Goal: Transaction & Acquisition: Purchase product/service

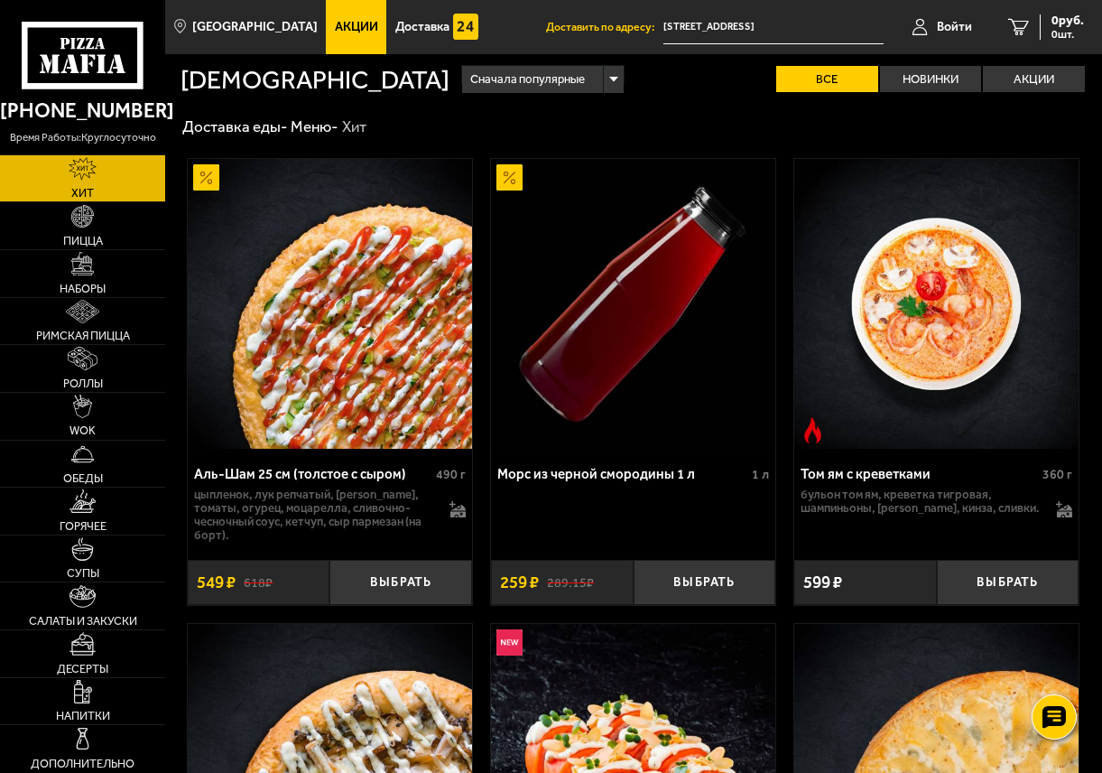
click at [342, 14] on link "Акции" at bounding box center [356, 27] width 60 height 54
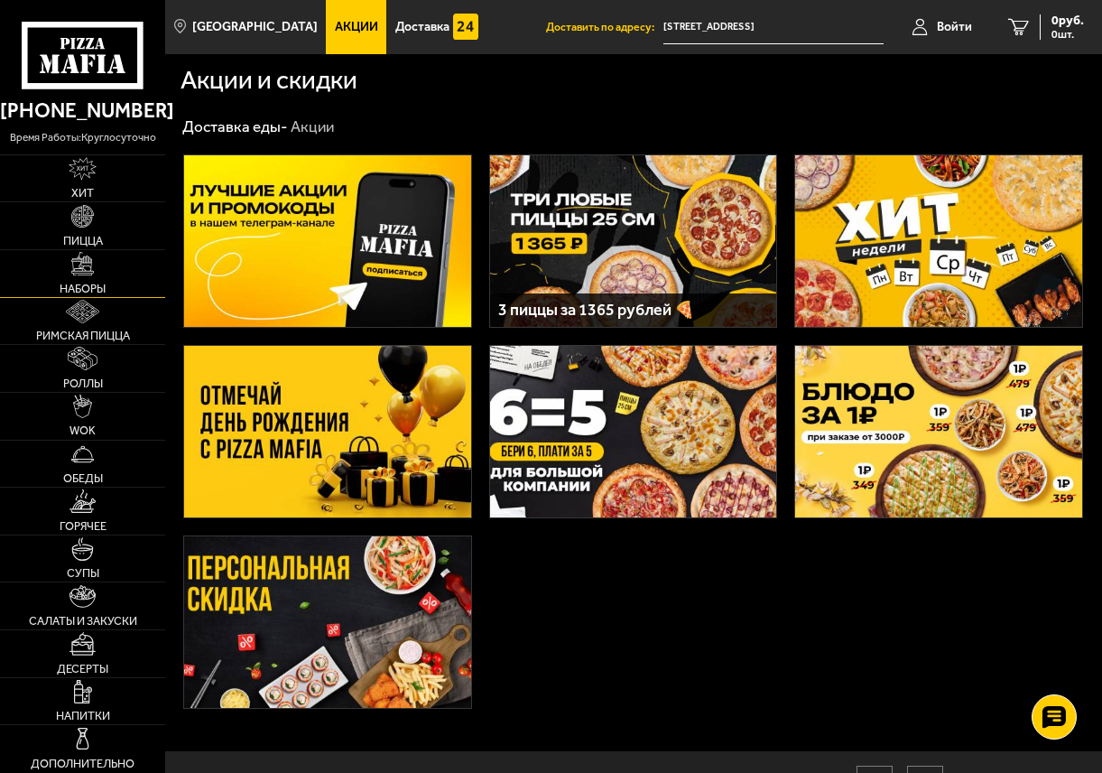
click at [116, 274] on link "Наборы" at bounding box center [82, 273] width 165 height 47
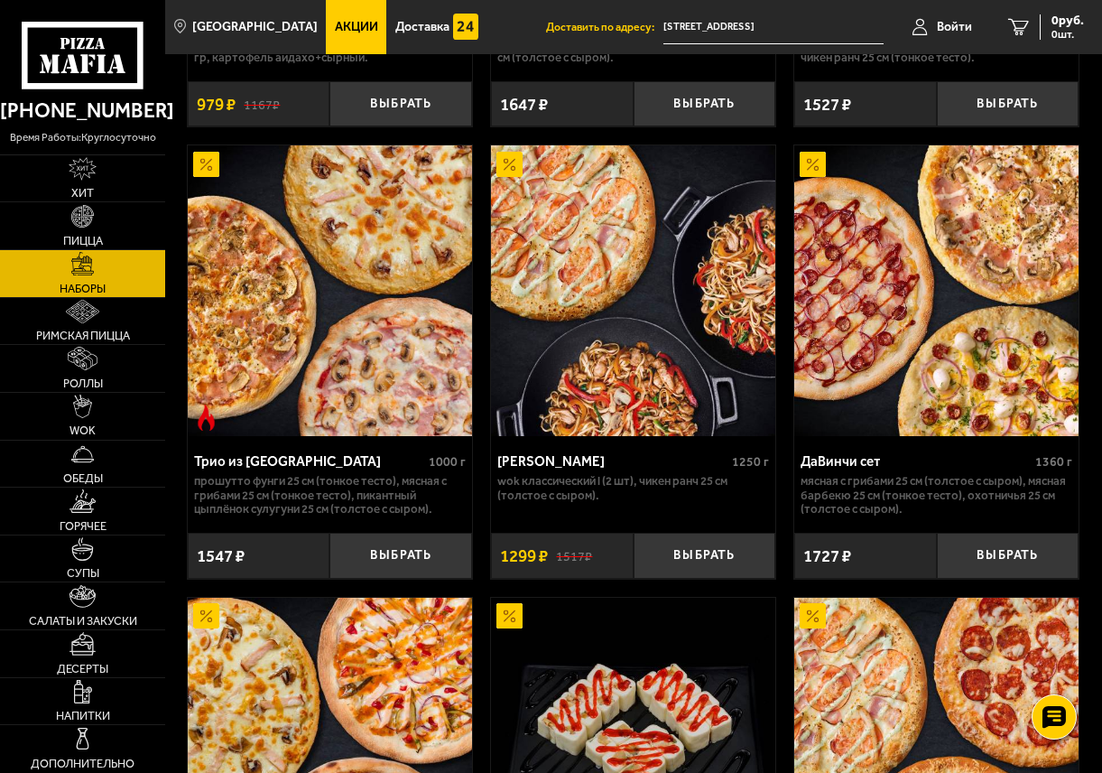
scroll to position [993, 0]
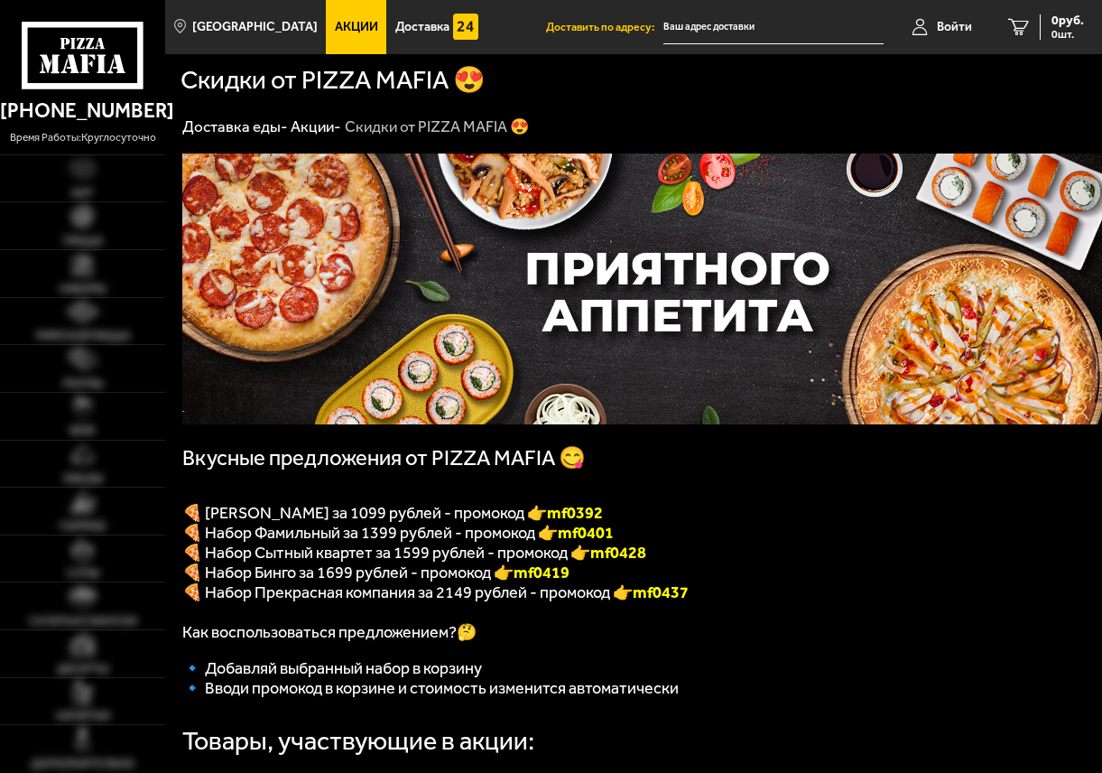
type input "[STREET_ADDRESS]"
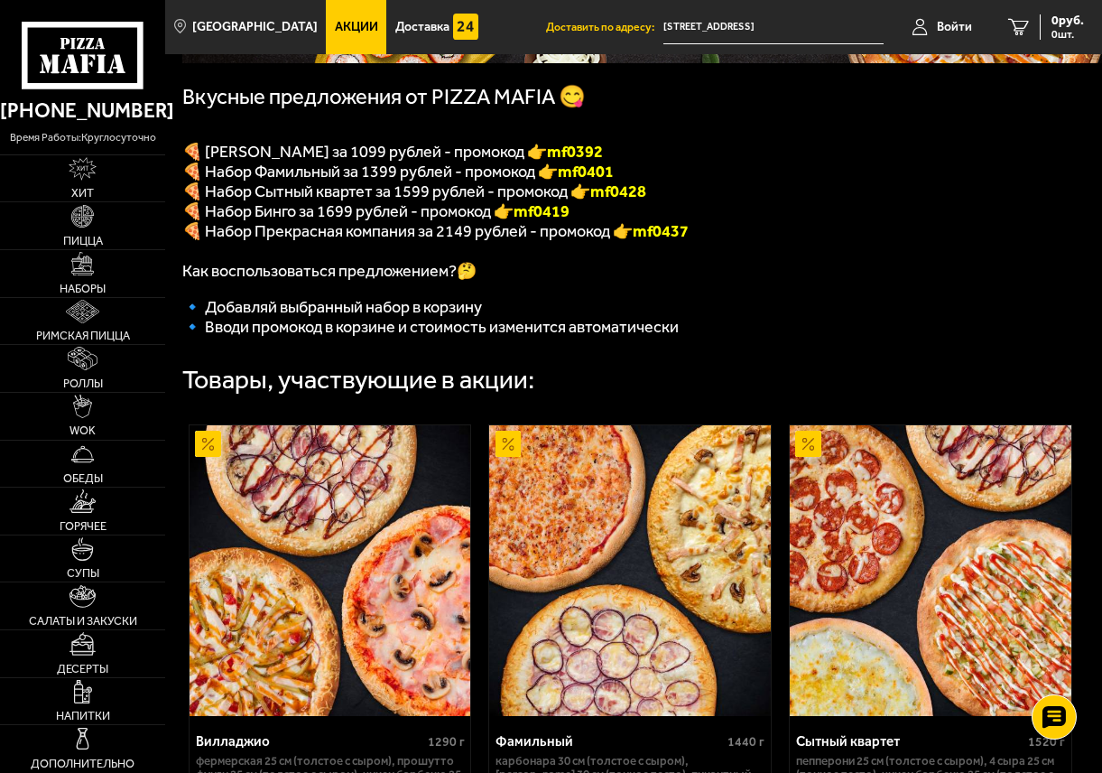
scroll to position [632, 0]
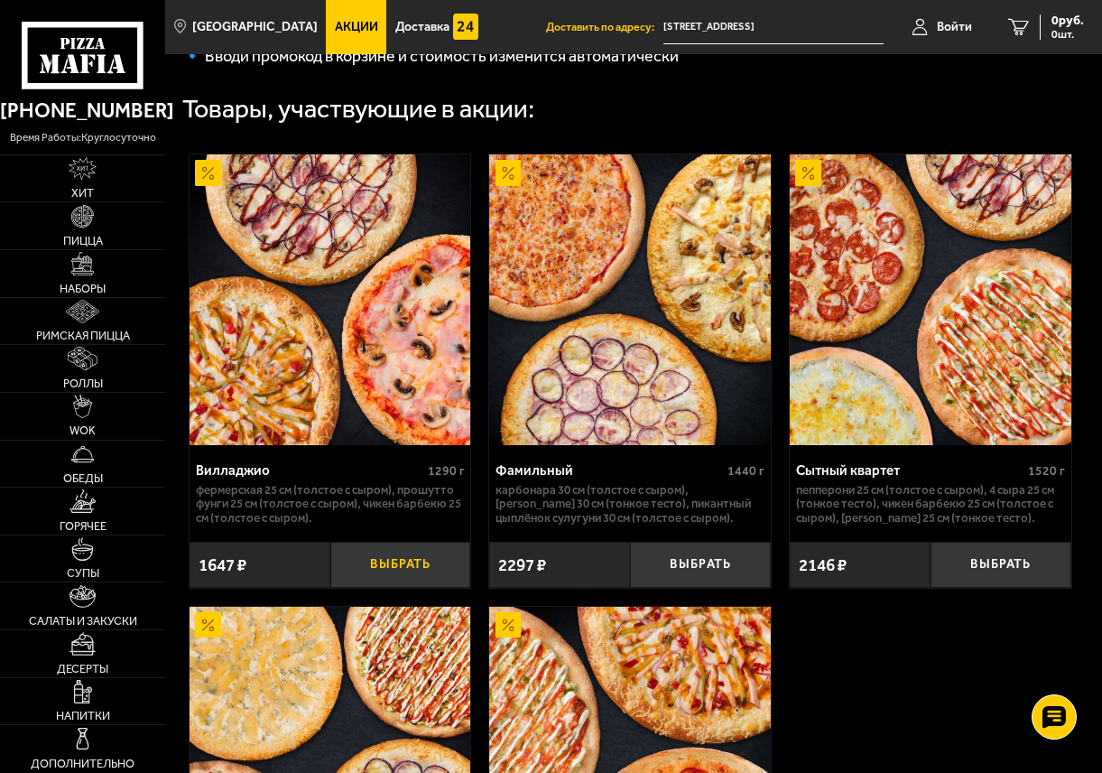
click at [420, 587] on button "Выбрать" at bounding box center [400, 565] width 141 height 46
click at [1053, 20] on span "1647 руб." at bounding box center [1057, 20] width 54 height 13
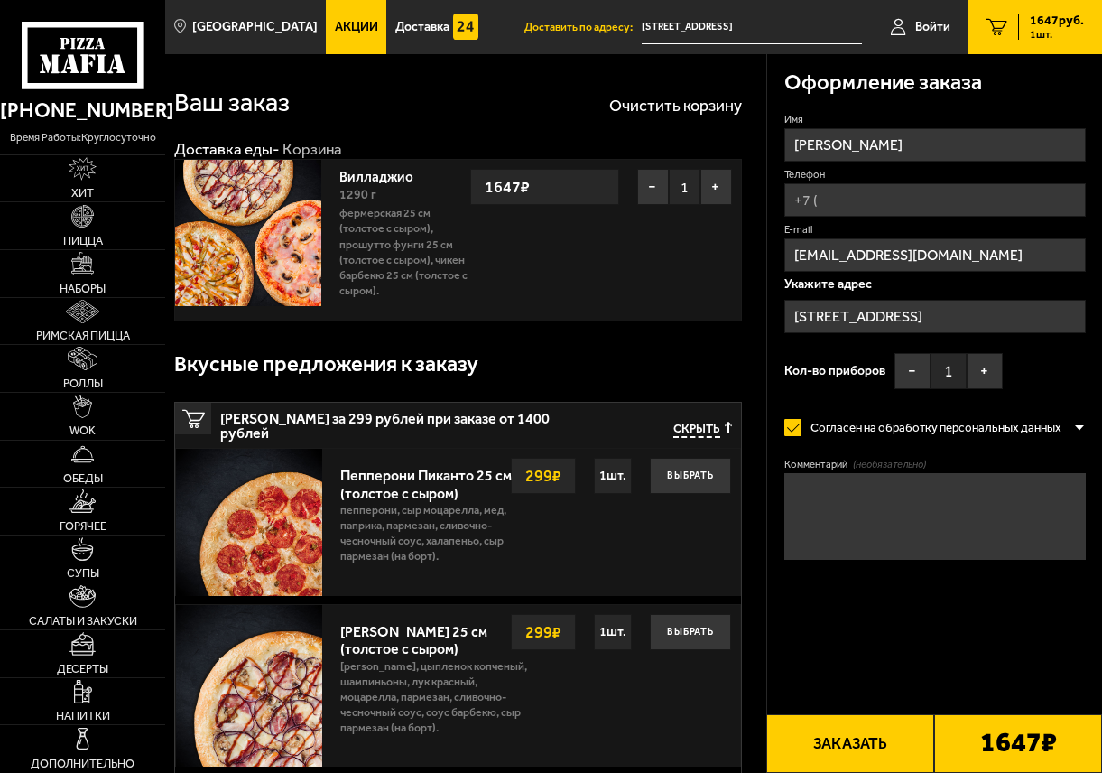
type input "[STREET_ADDRESS]"
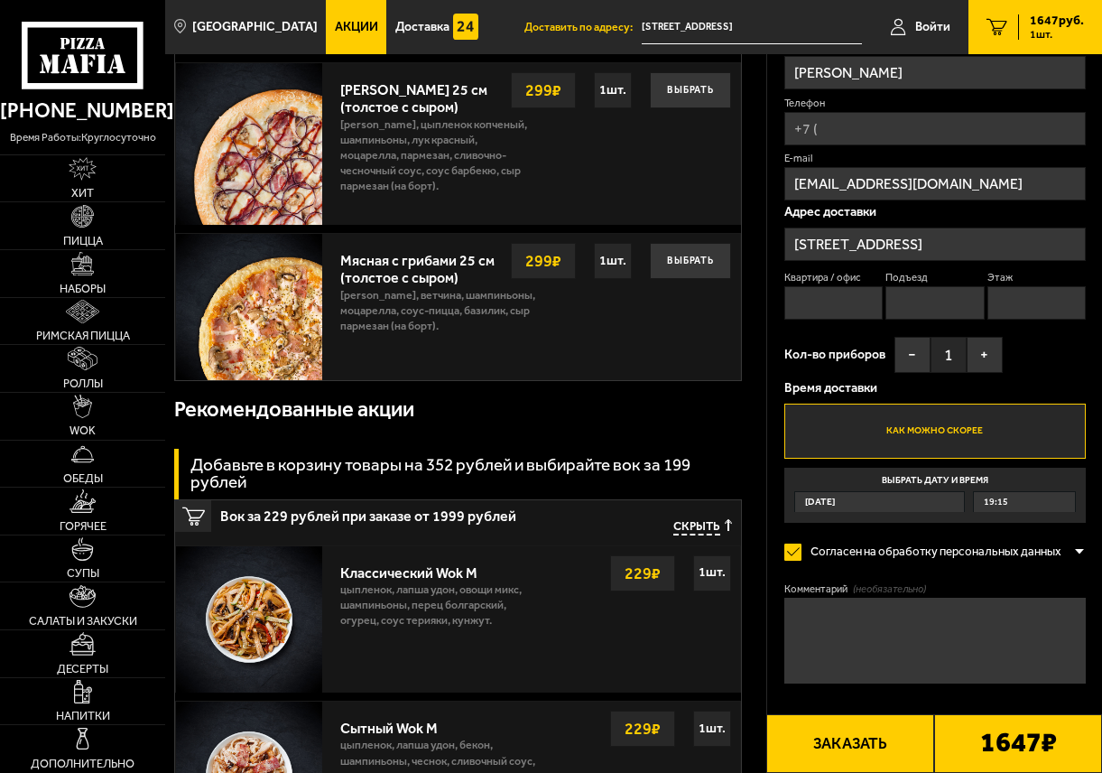
scroll to position [632, 0]
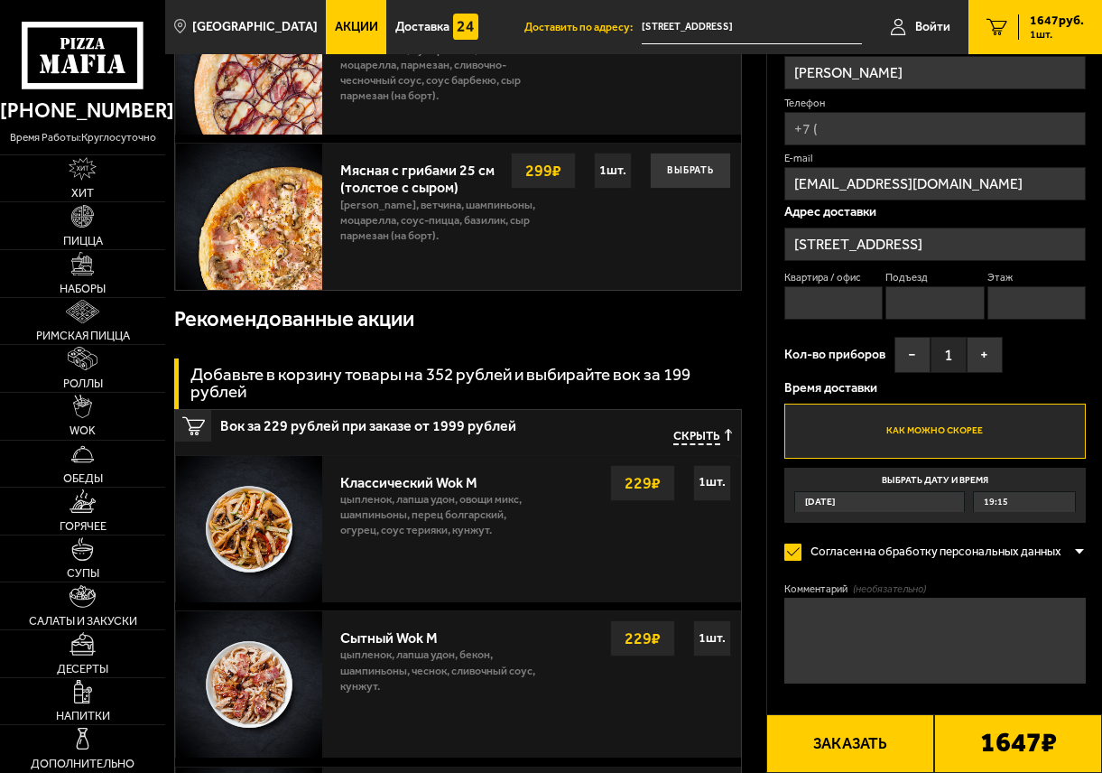
click at [871, 126] on input "Телефон" at bounding box center [935, 128] width 302 height 33
type input "[PHONE_NUMBER]"
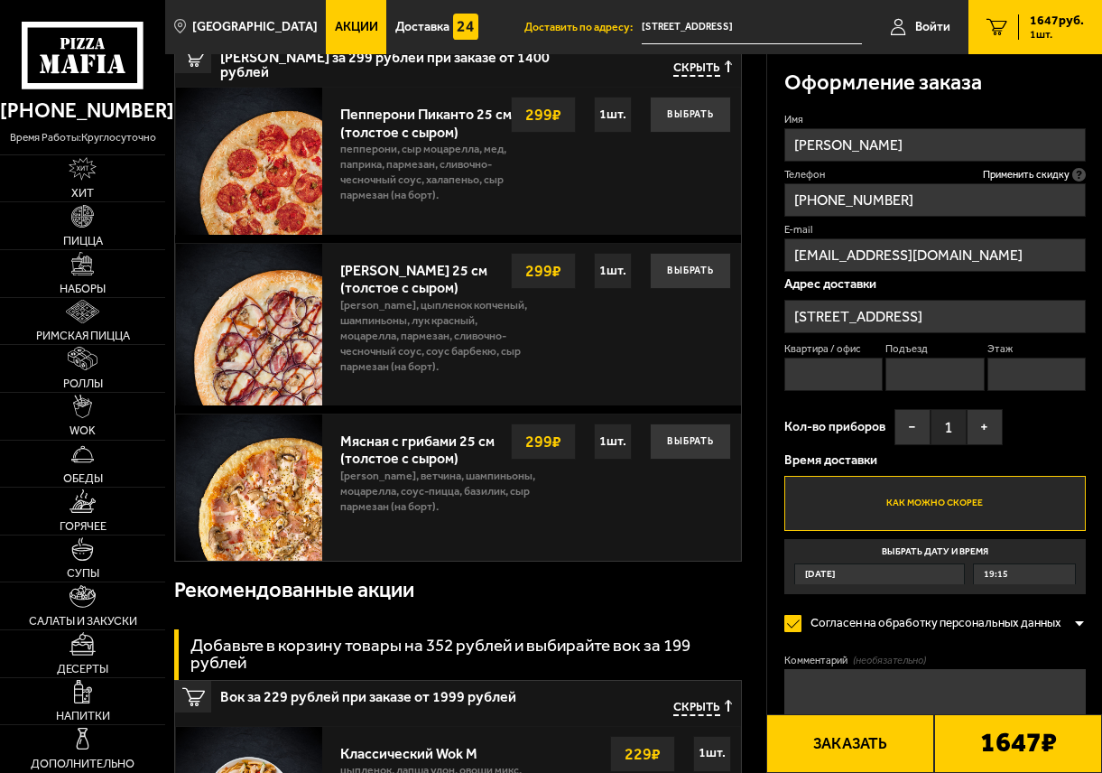
click at [849, 376] on input "Квартира / офис" at bounding box center [833, 373] width 98 height 33
type input "140"
click at [934, 391] on input "Подъезд" at bounding box center [935, 373] width 98 height 33
type input "2"
drag, startPoint x: 1027, startPoint y: 369, endPoint x: 1023, endPoint y: 382, distance: 13.4
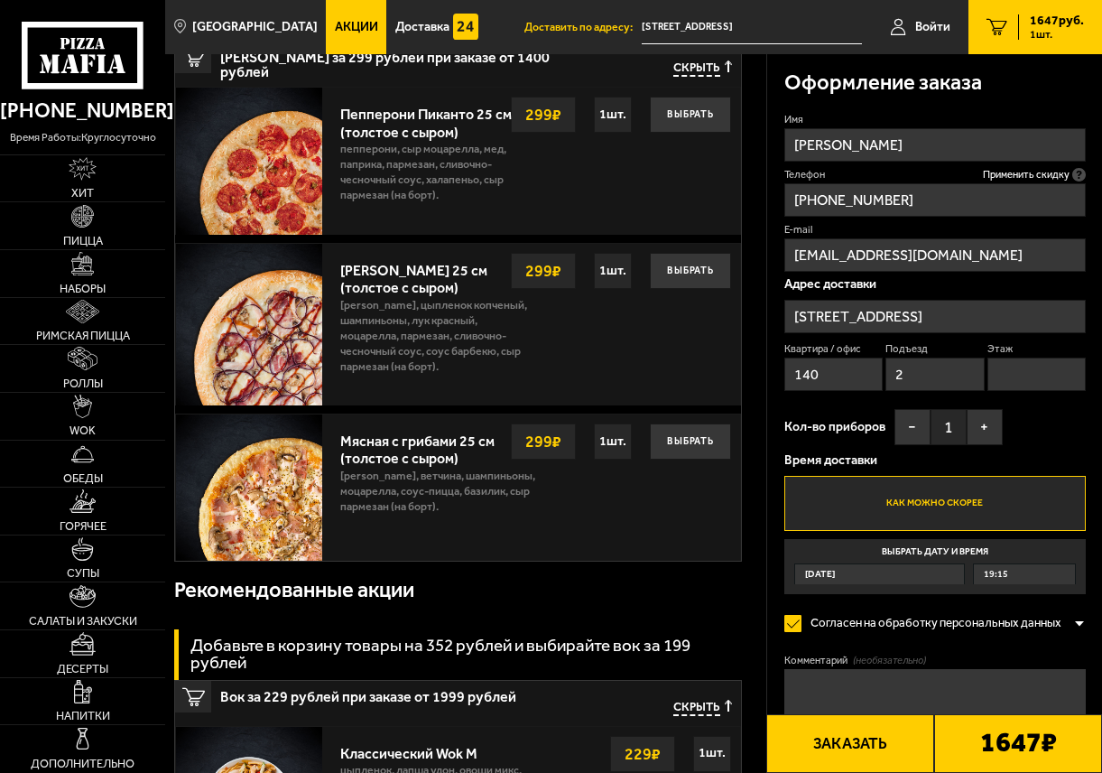
click at [1027, 369] on input "Этаж" at bounding box center [1037, 373] width 98 height 33
type input "6"
click at [974, 571] on div "19:15" at bounding box center [1024, 574] width 101 height 20
click at [0, 0] on input "Выбрать дату и время [DATE] 19:15" at bounding box center [0, 0] width 0 height 0
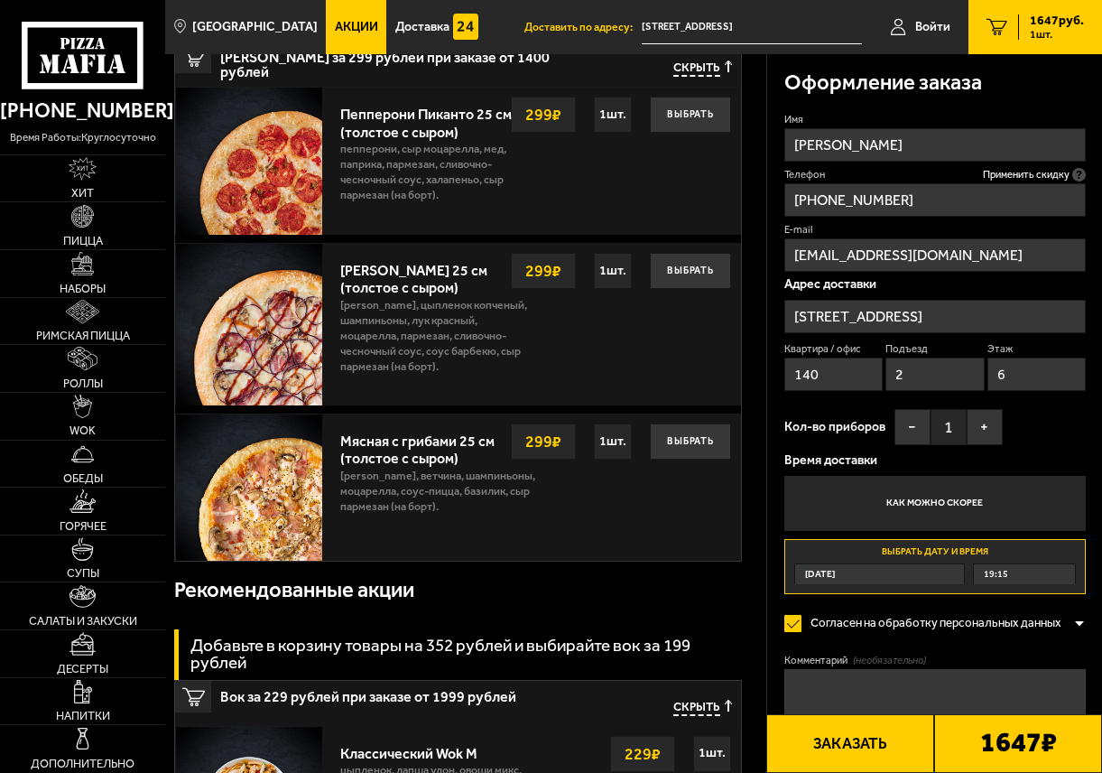
drag, startPoint x: 1013, startPoint y: 579, endPoint x: 1002, endPoint y: 579, distance: 10.8
click at [1010, 579] on div "19:15" at bounding box center [1024, 574] width 101 height 20
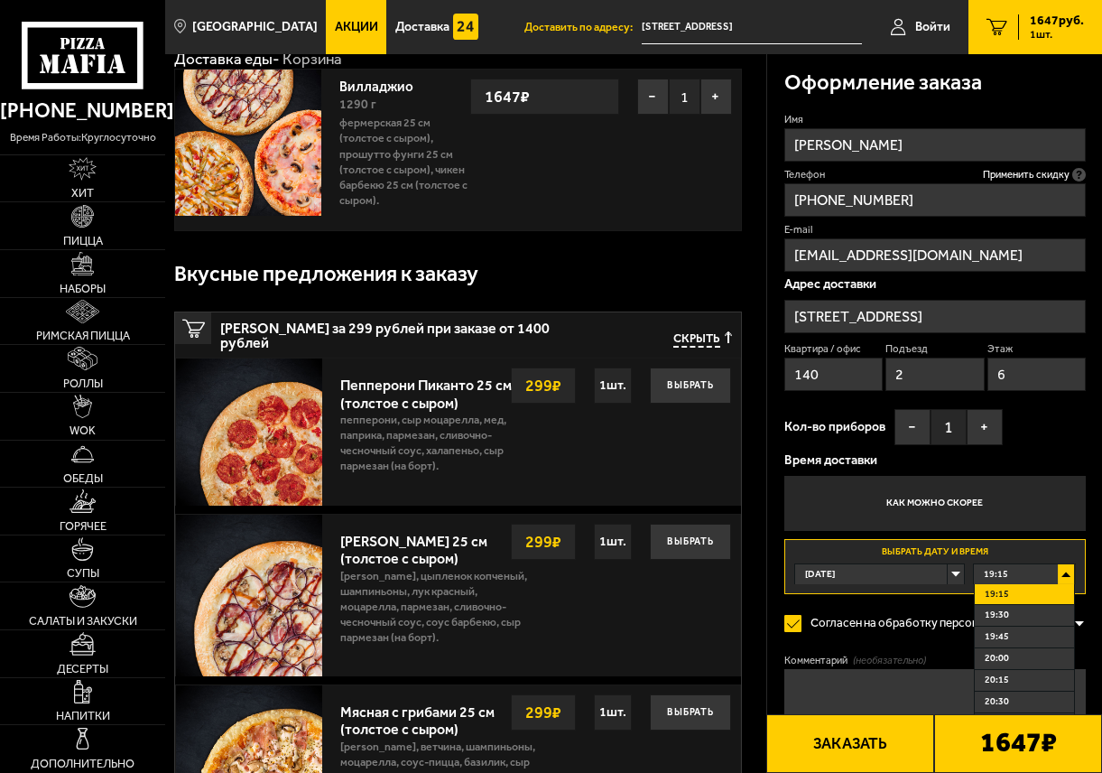
click at [1006, 597] on span "19:15" at bounding box center [997, 595] width 24 height 14
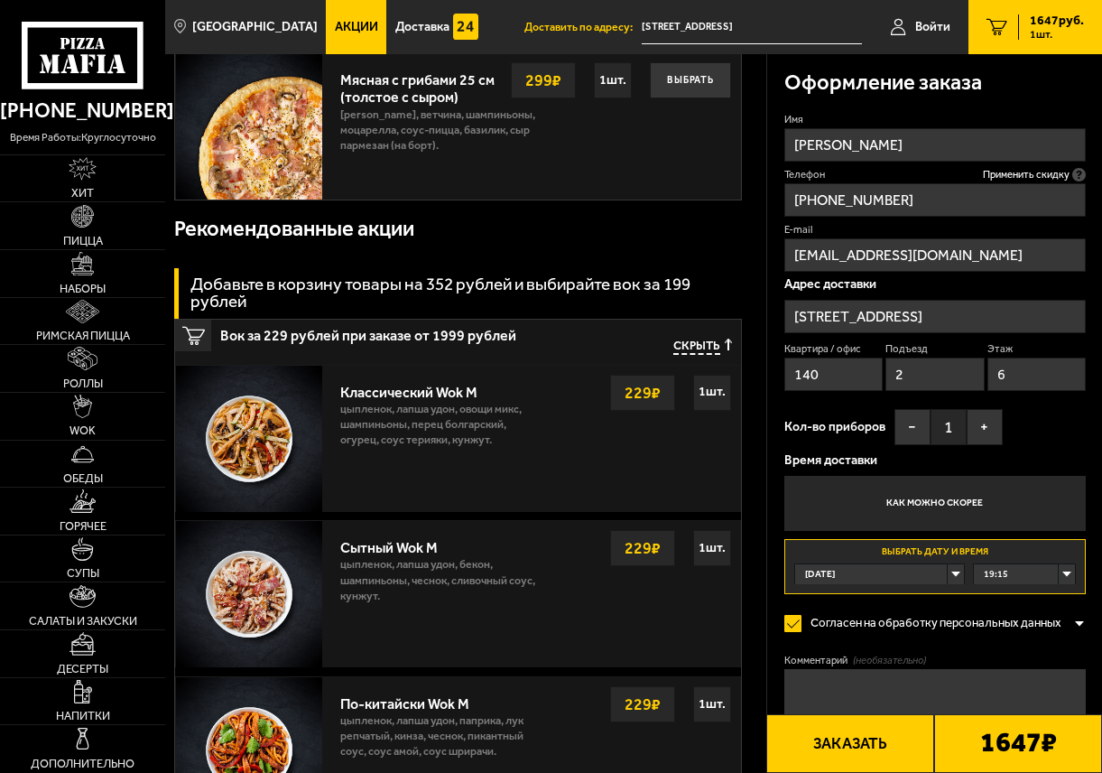
scroll to position [632, 0]
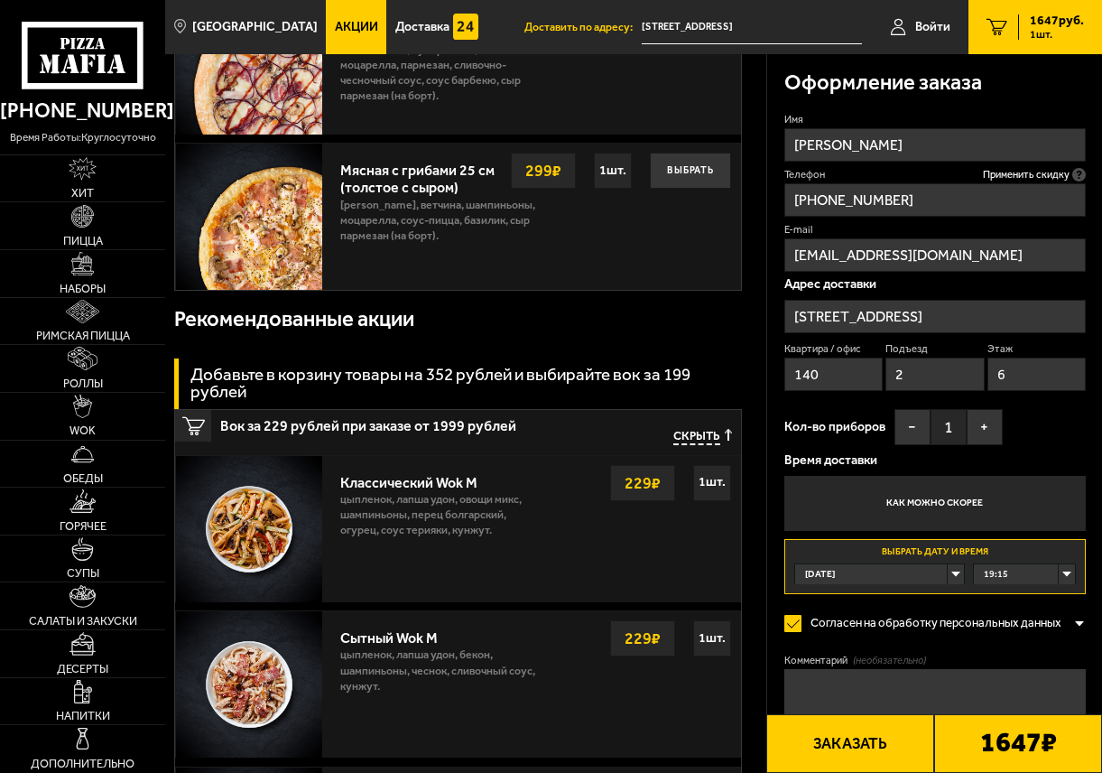
click at [881, 741] on button "Заказать" at bounding box center [850, 743] width 168 height 59
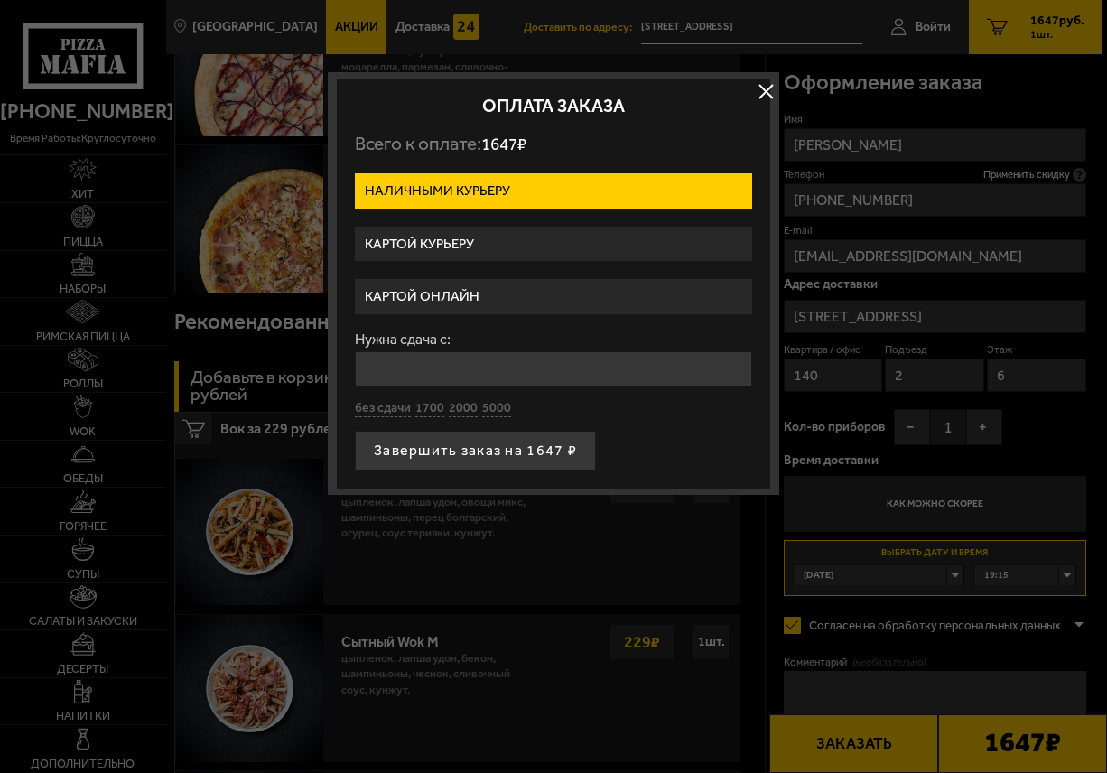
click at [762, 91] on button "button" at bounding box center [765, 91] width 27 height 27
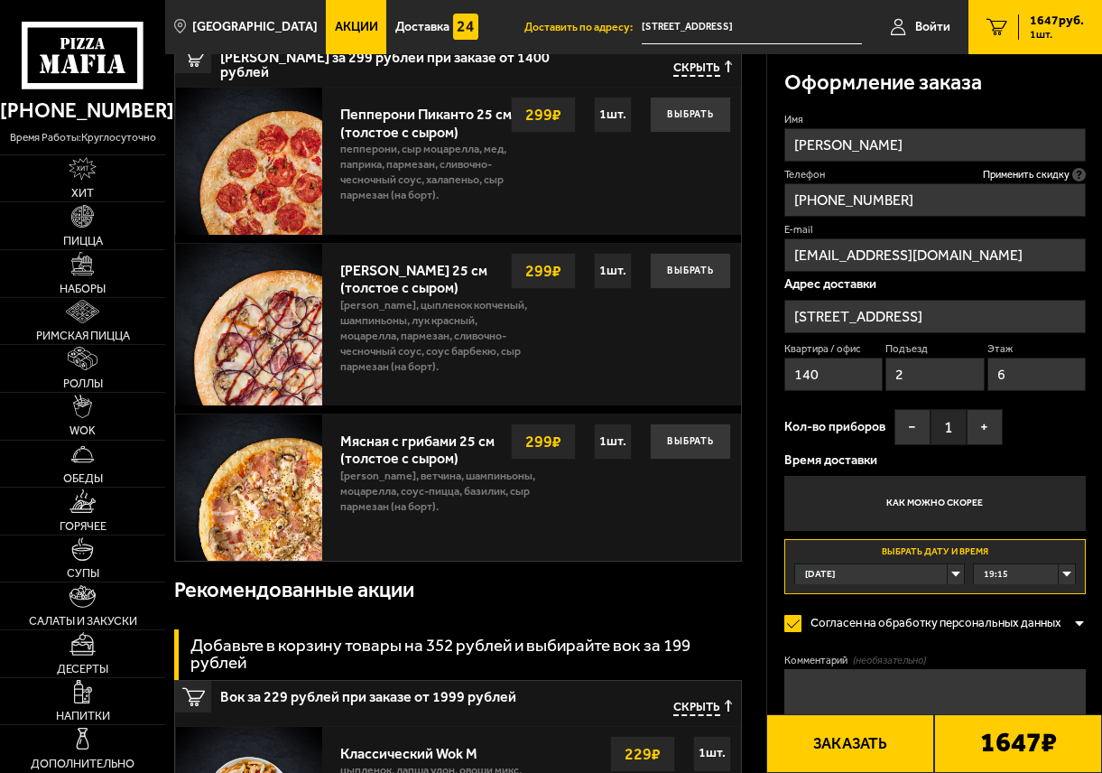
scroll to position [0, 0]
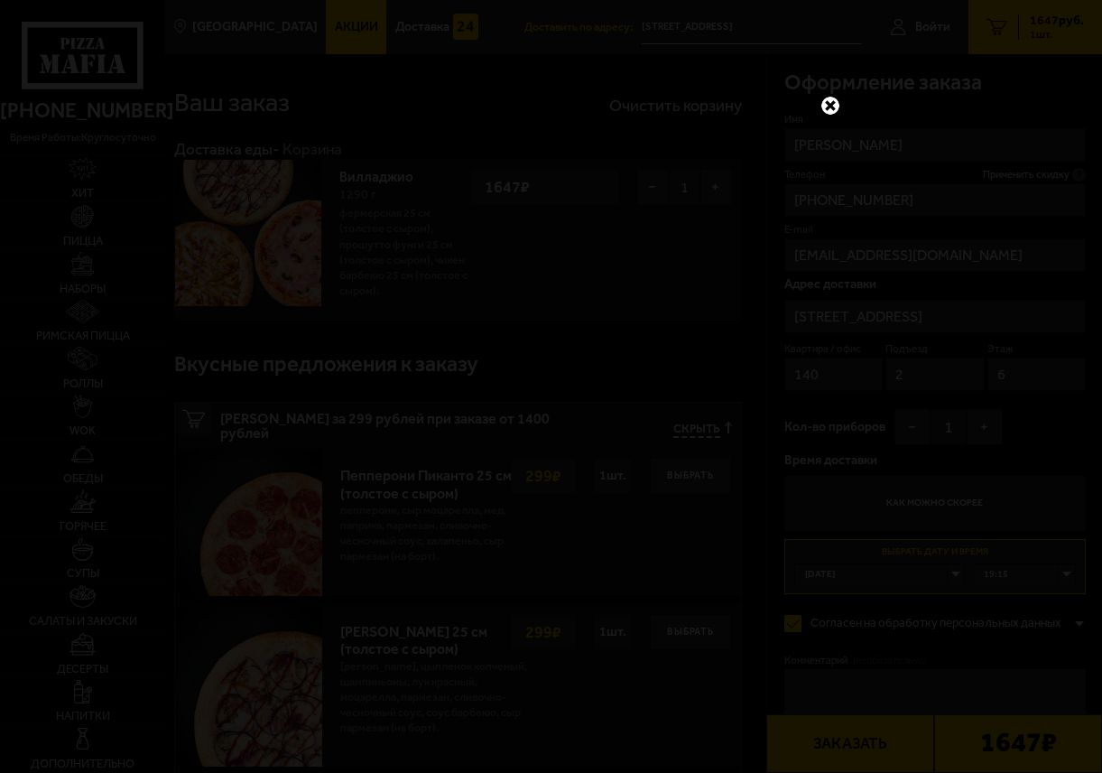
click at [834, 98] on link at bounding box center [830, 105] width 23 height 23
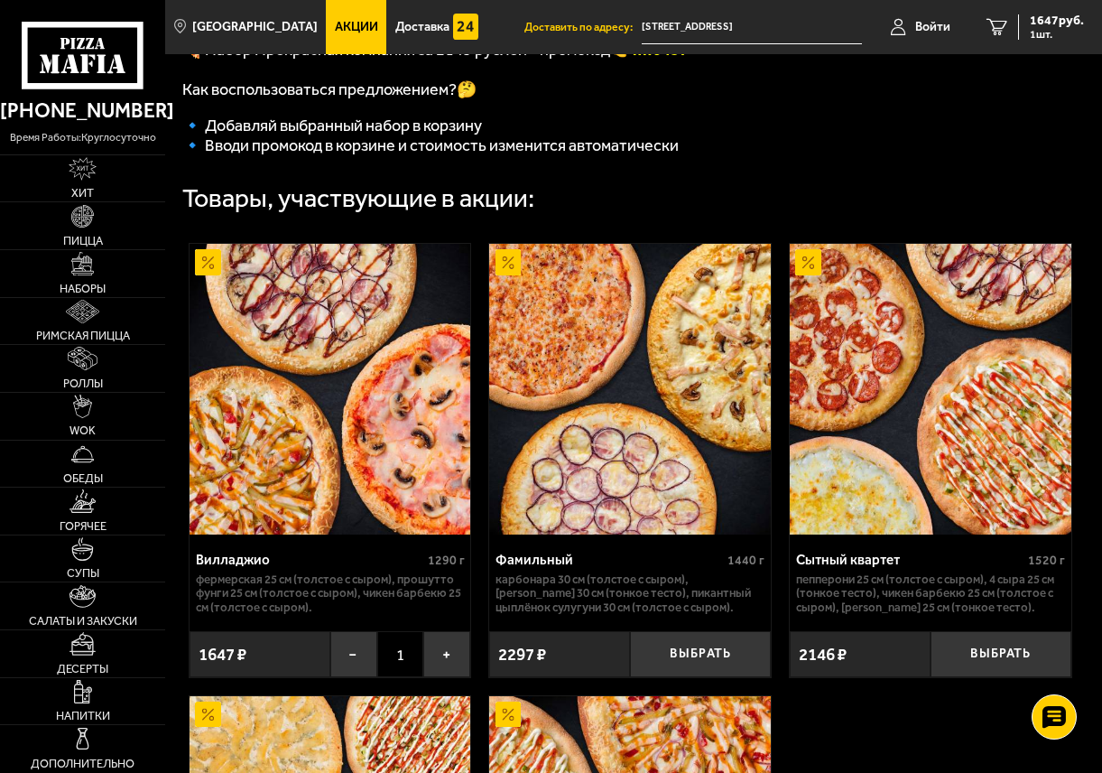
scroll to position [723, 0]
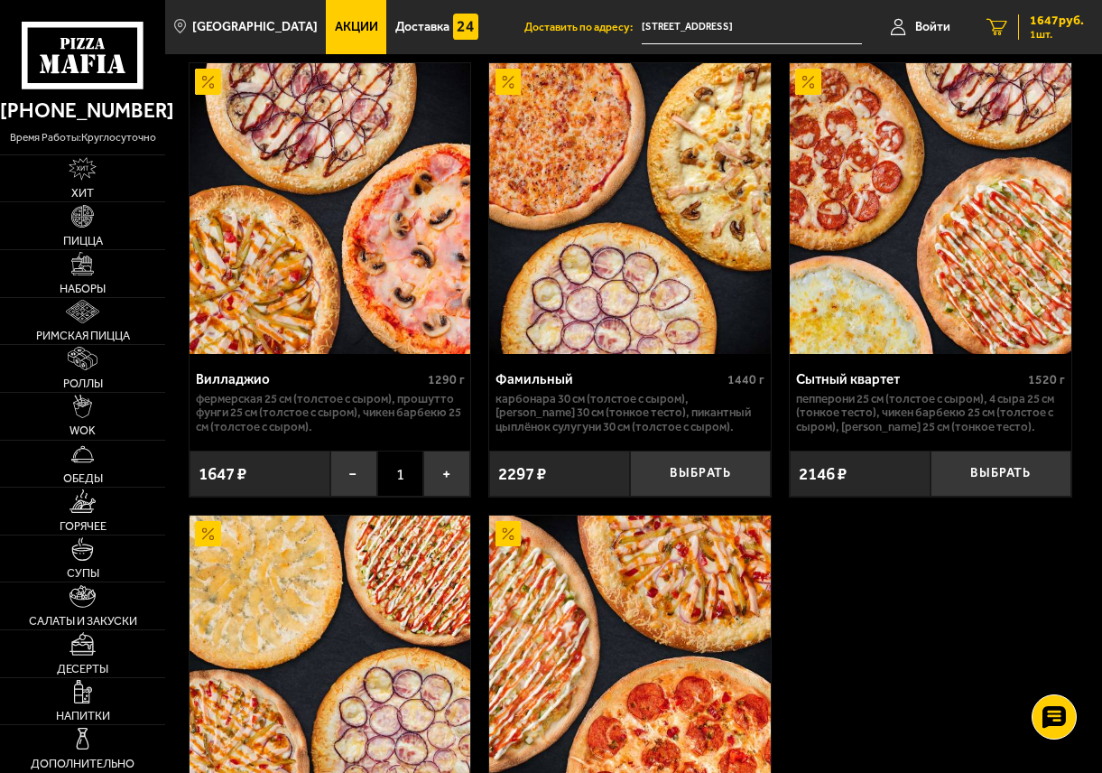
click at [1063, 27] on span "1647 руб." at bounding box center [1057, 20] width 54 height 13
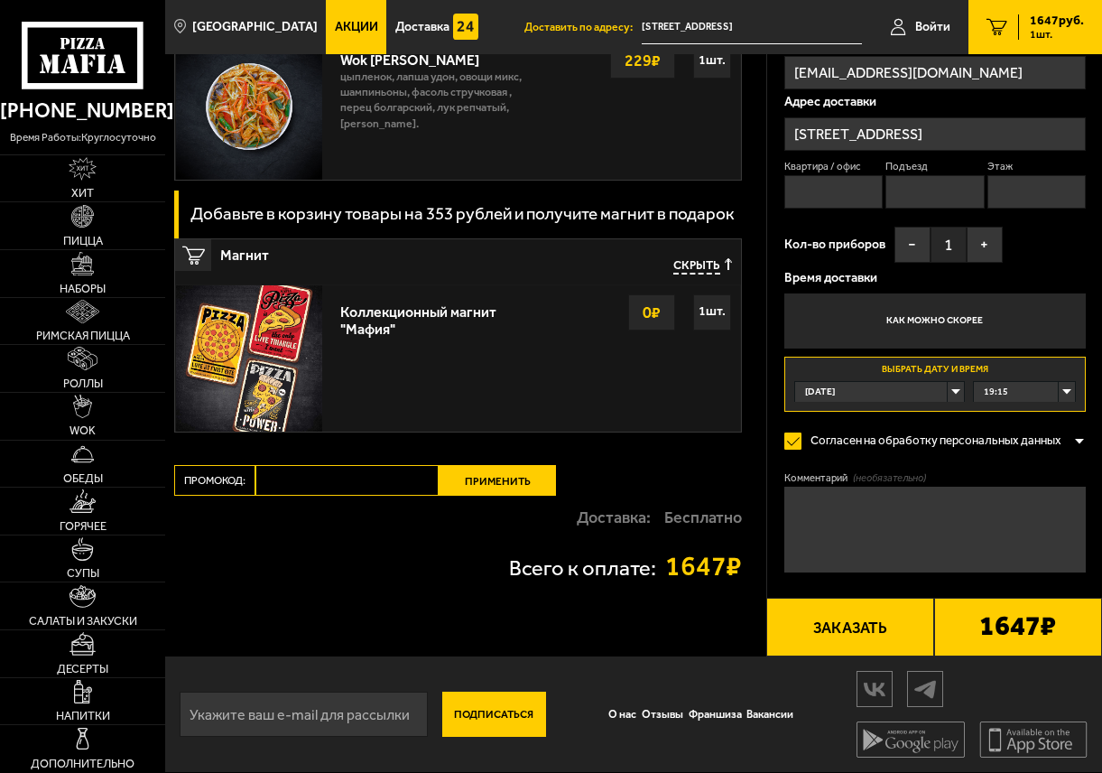
scroll to position [1571, 0]
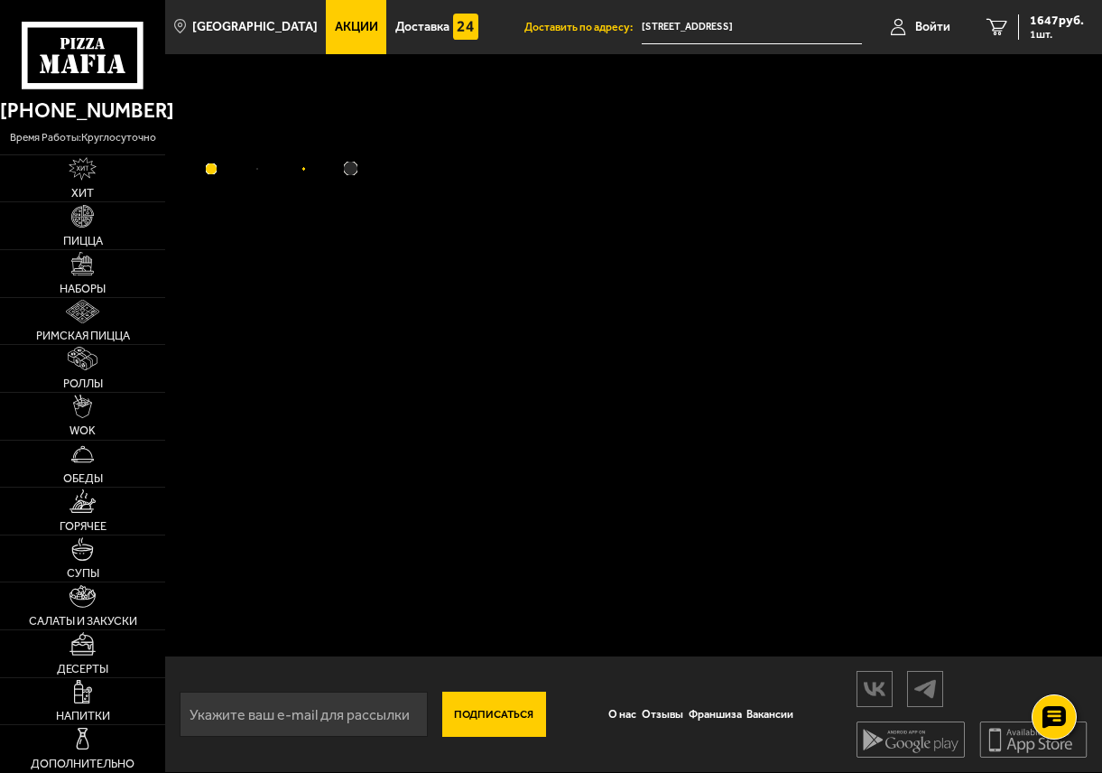
scroll to position [1, 0]
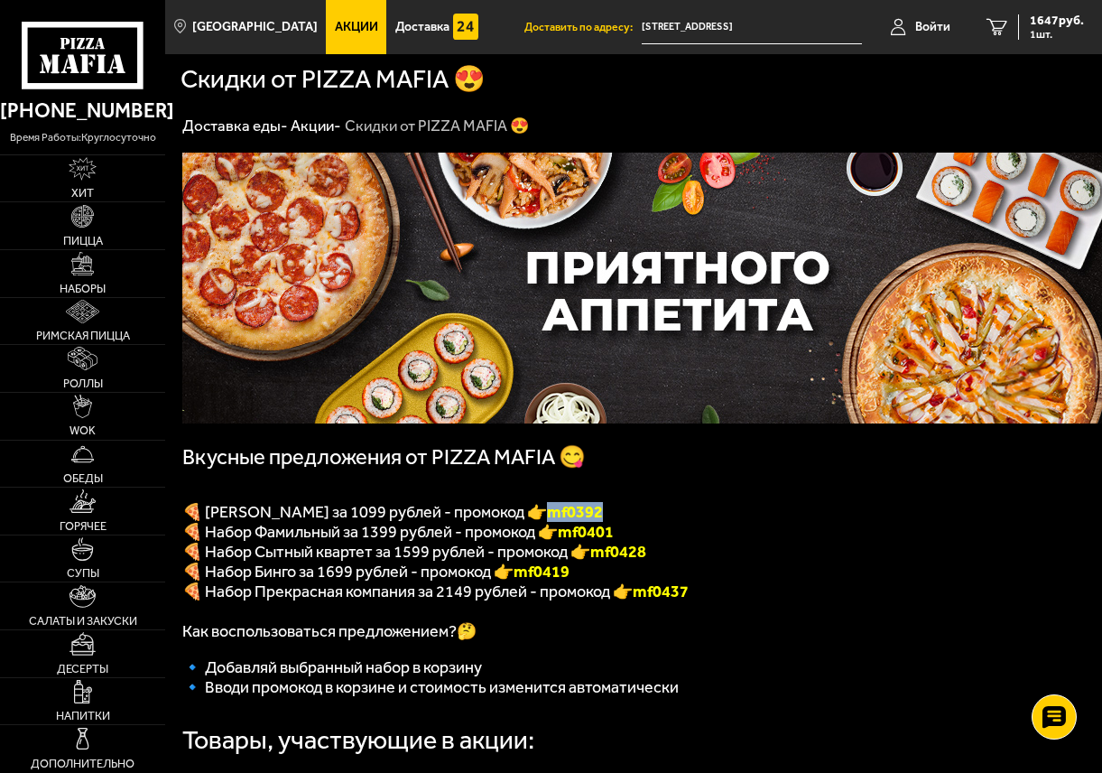
drag, startPoint x: 570, startPoint y: 520, endPoint x: 642, endPoint y: 519, distance: 72.2
click at [642, 519] on p "🍕 [PERSON_NAME] за 1099 рублей - промокод 👉 mf0392" at bounding box center [629, 512] width 895 height 20
copy font "mf0392"
click at [1047, 25] on span "1647 руб." at bounding box center [1057, 20] width 54 height 13
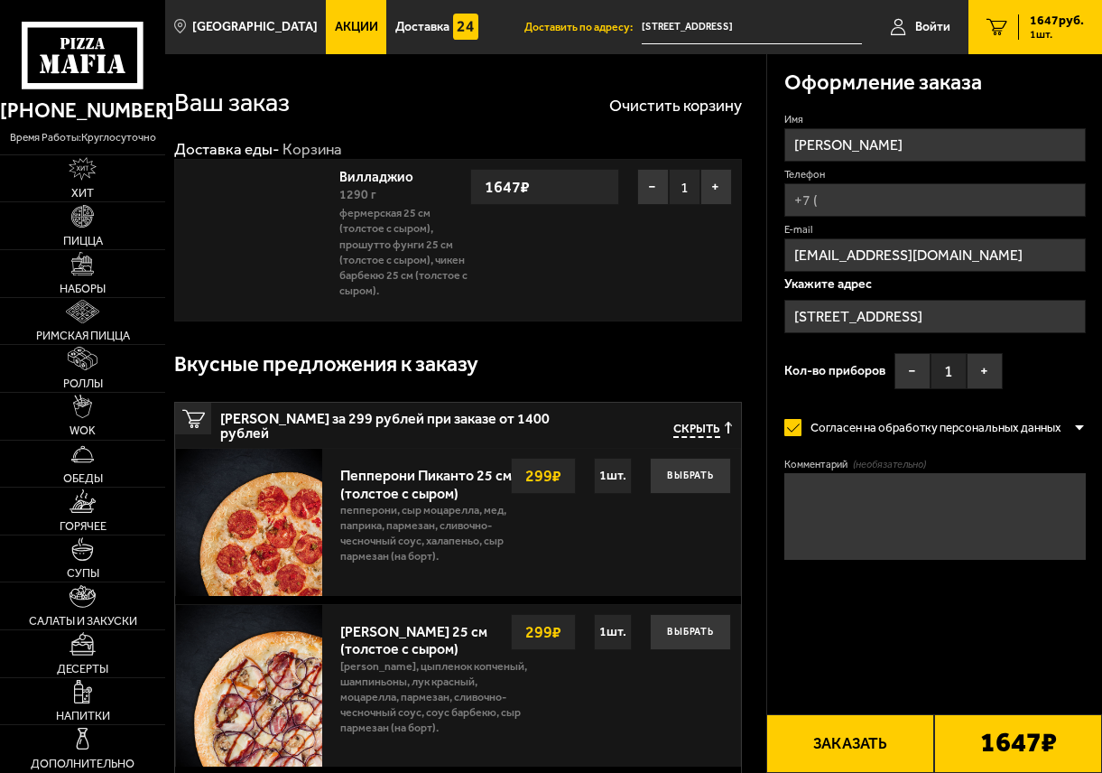
type input "[STREET_ADDRESS]"
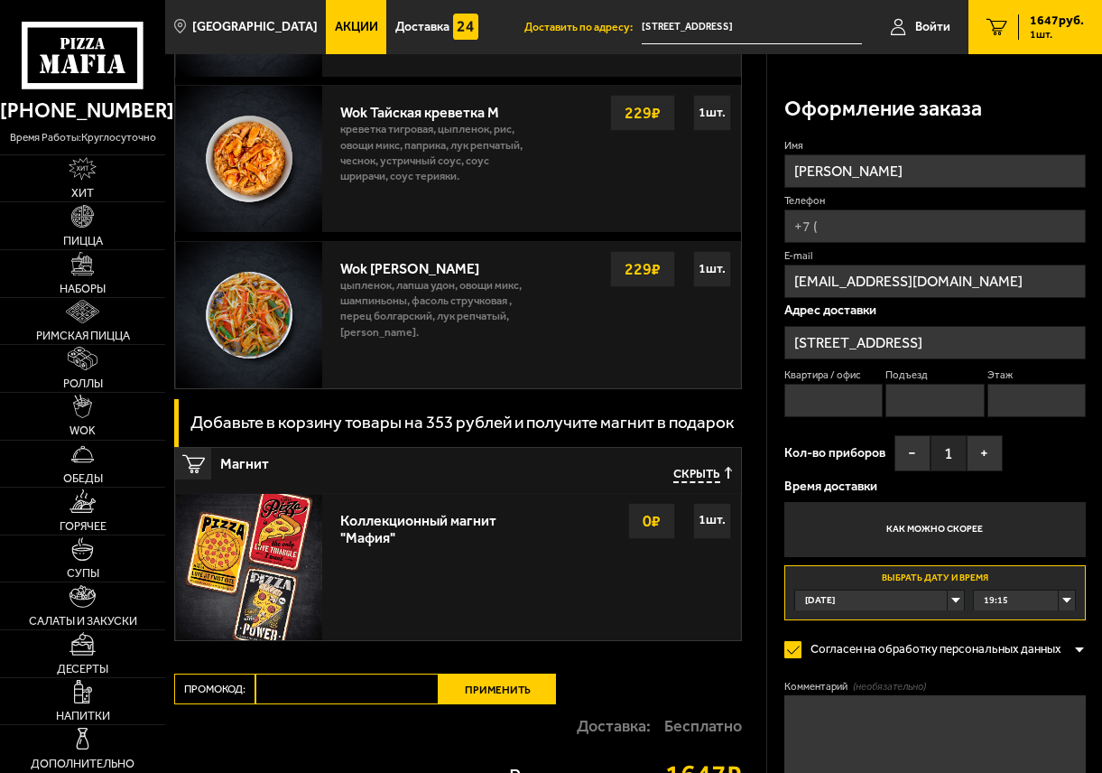
scroll to position [1842, 0]
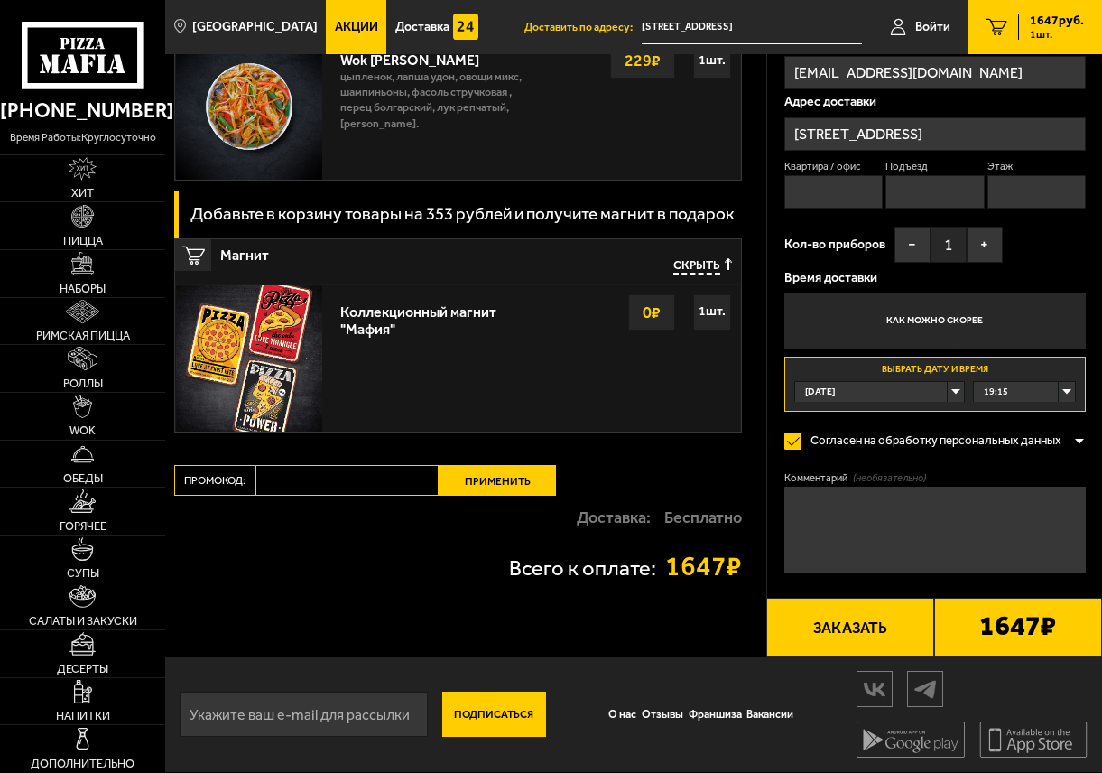
click at [357, 487] on input "Промокод:" at bounding box center [346, 480] width 183 height 31
paste input "mf0392"
type input "mf0392"
click at [503, 485] on button "Применить" at bounding box center [497, 480] width 117 height 31
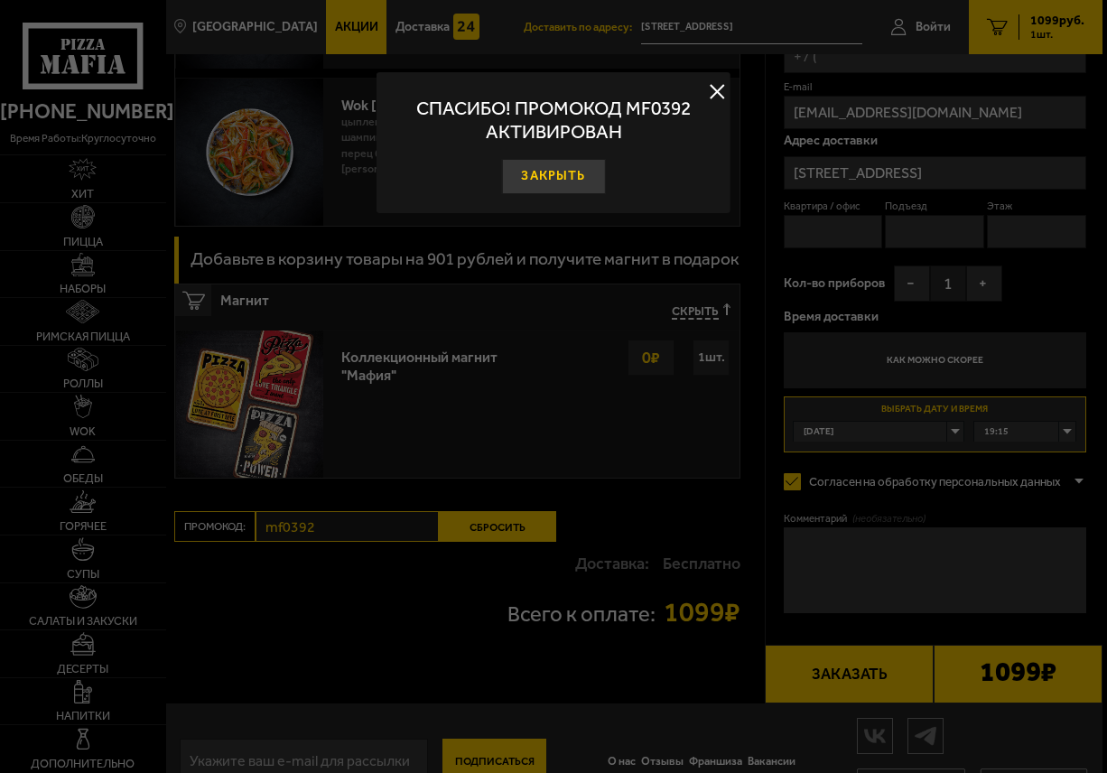
click at [545, 166] on button "Закрыть" at bounding box center [554, 176] width 104 height 34
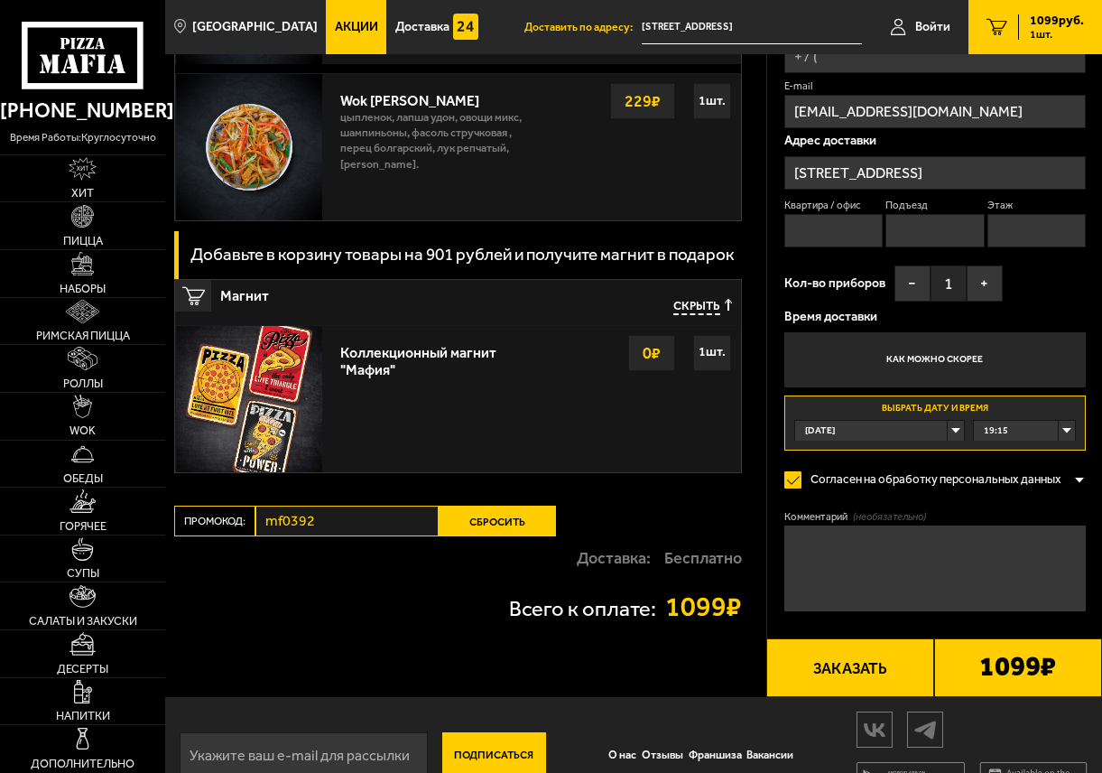
click at [850, 232] on input "Квартира / офис" at bounding box center [833, 230] width 98 height 33
type input "140"
click at [914, 222] on input "Подъезд" at bounding box center [935, 230] width 98 height 33
type input "2"
click at [1016, 239] on input "Этаж" at bounding box center [1037, 230] width 98 height 33
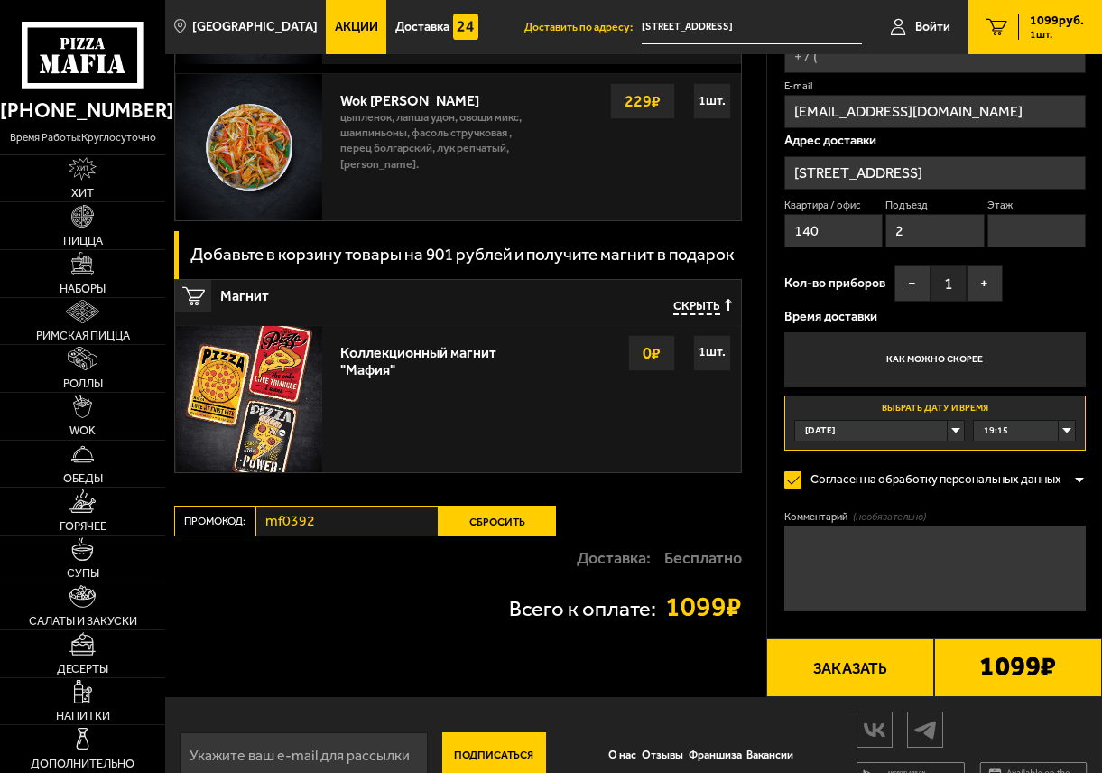
type input "6"
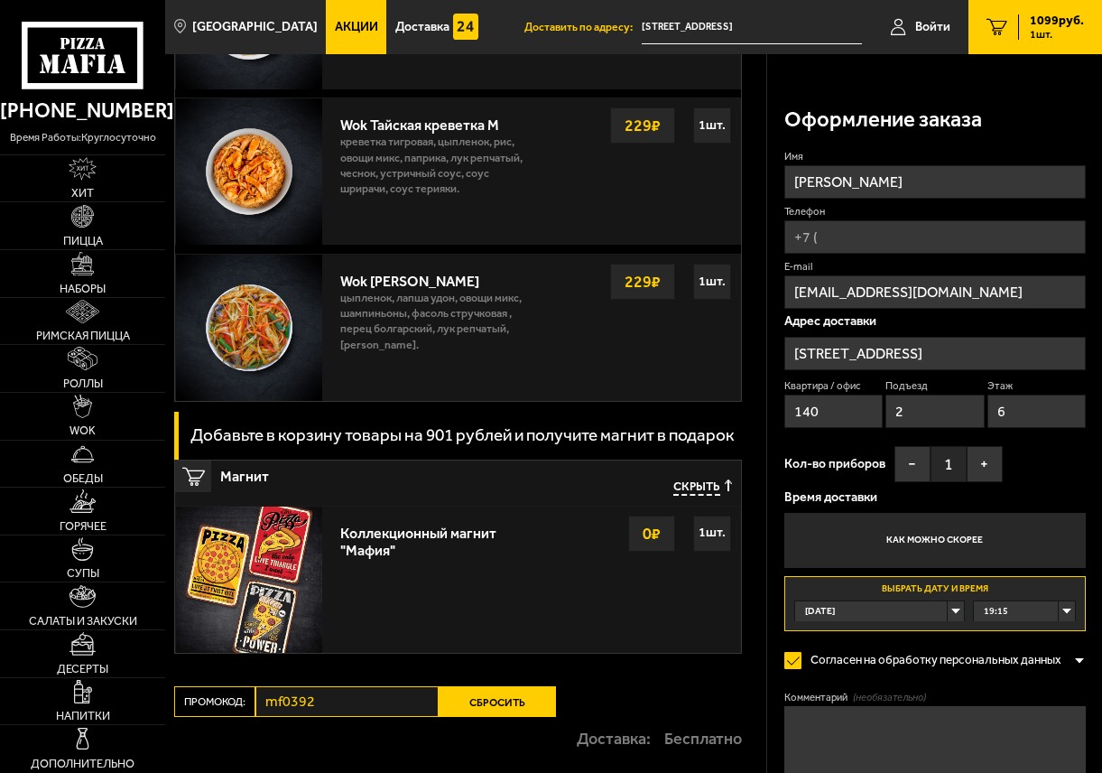
scroll to position [1109, 0]
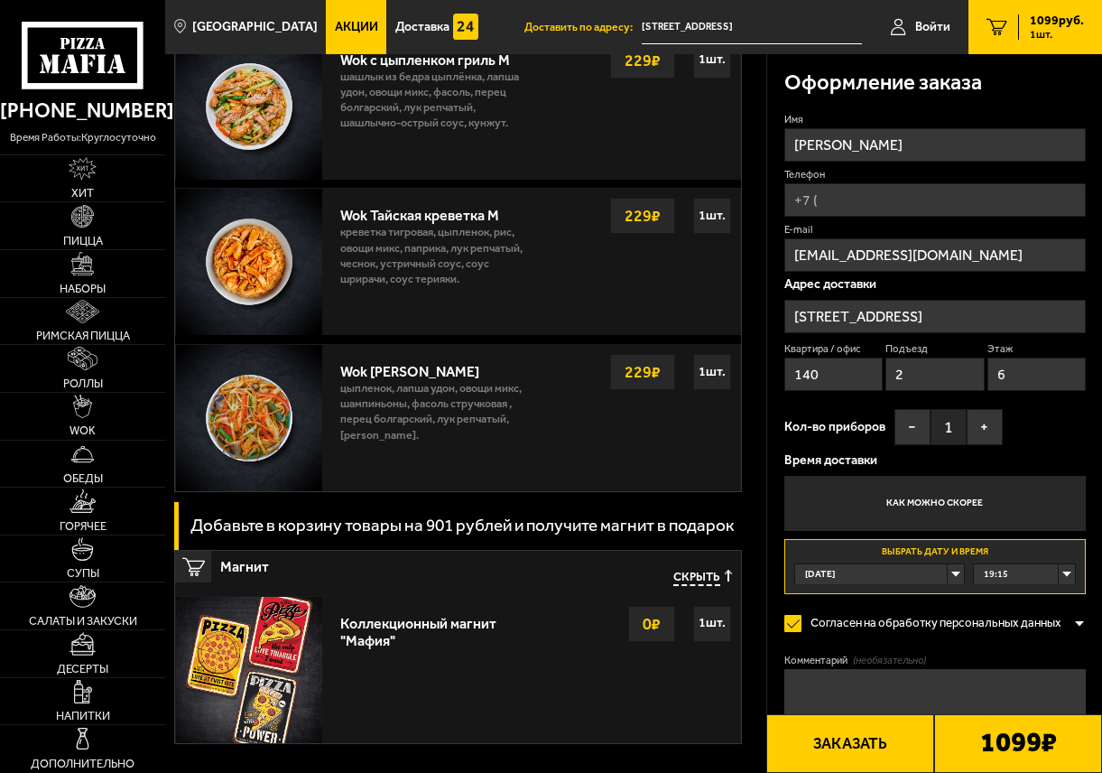
click at [923, 199] on input "Телефон" at bounding box center [935, 199] width 302 height 33
type input "[PHONE_NUMBER]"
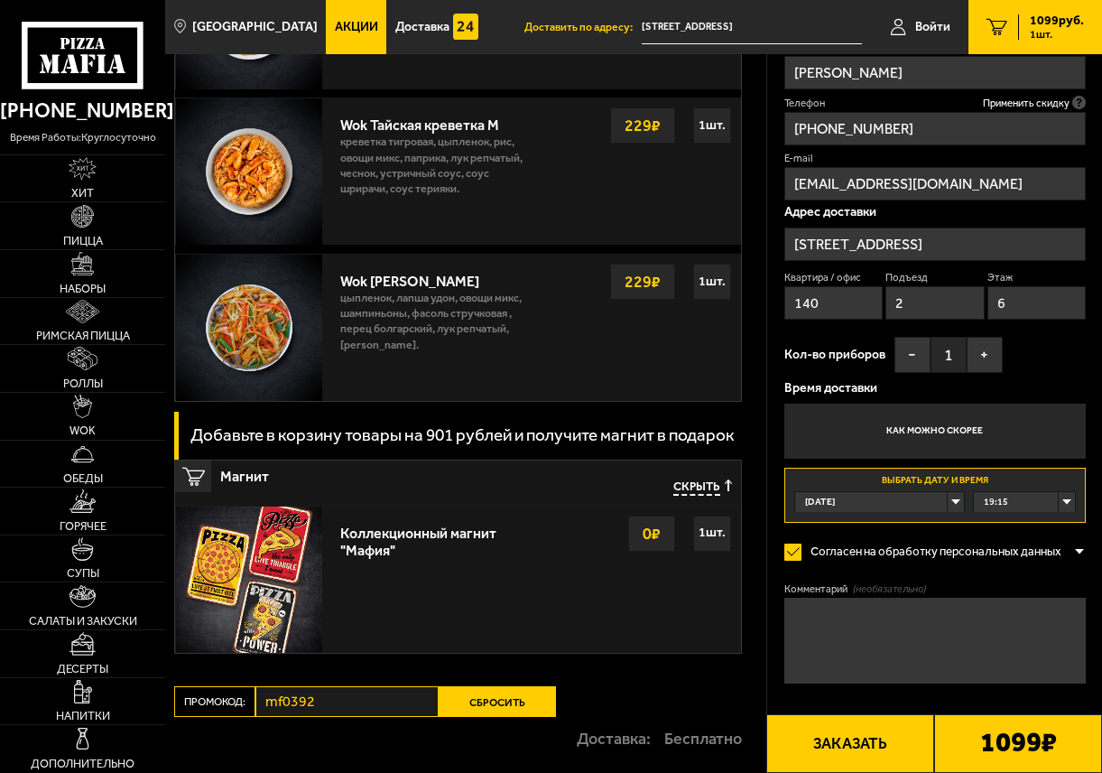
click at [1032, 502] on div "19:15" at bounding box center [1024, 502] width 101 height 20
click at [1032, 519] on li "19:15" at bounding box center [1024, 523] width 99 height 22
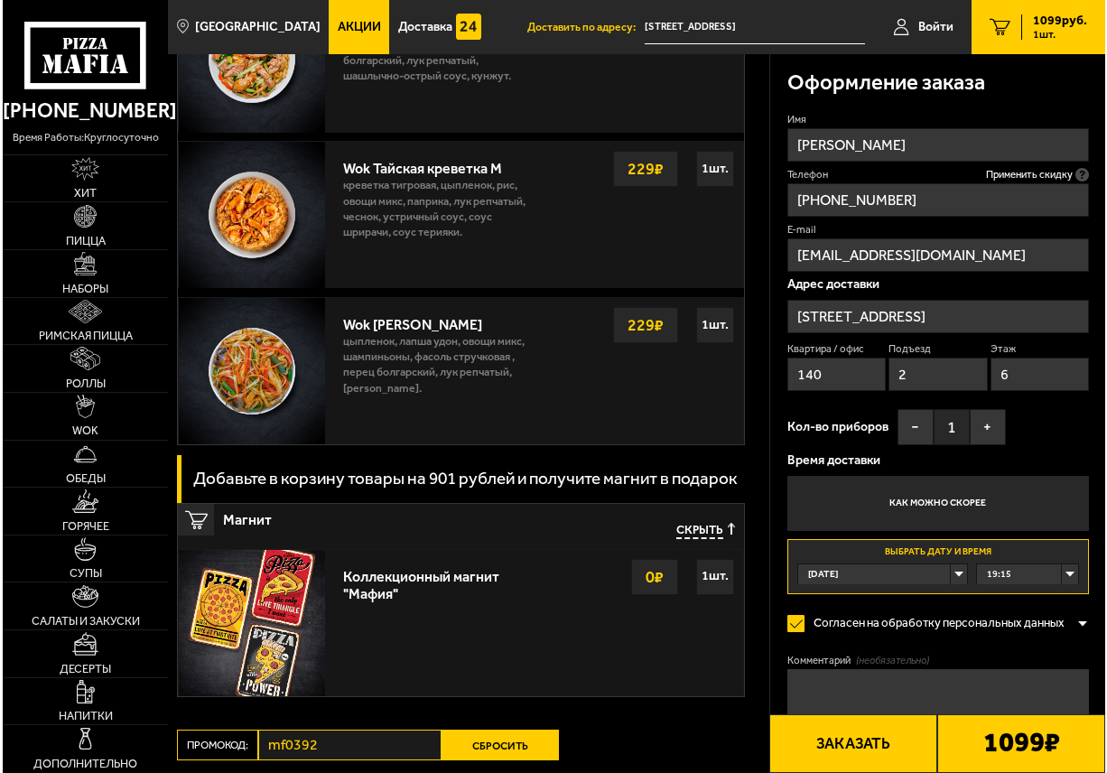
scroll to position [1065, 0]
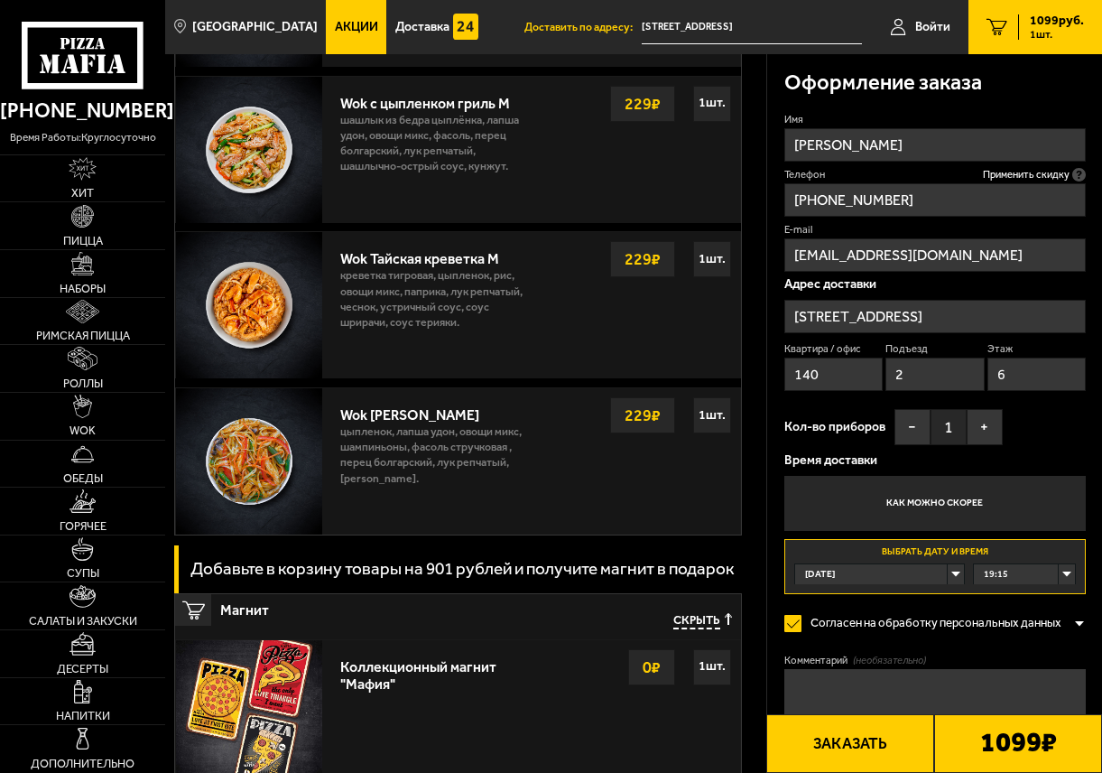
click at [846, 746] on button "Заказать" at bounding box center [850, 743] width 168 height 59
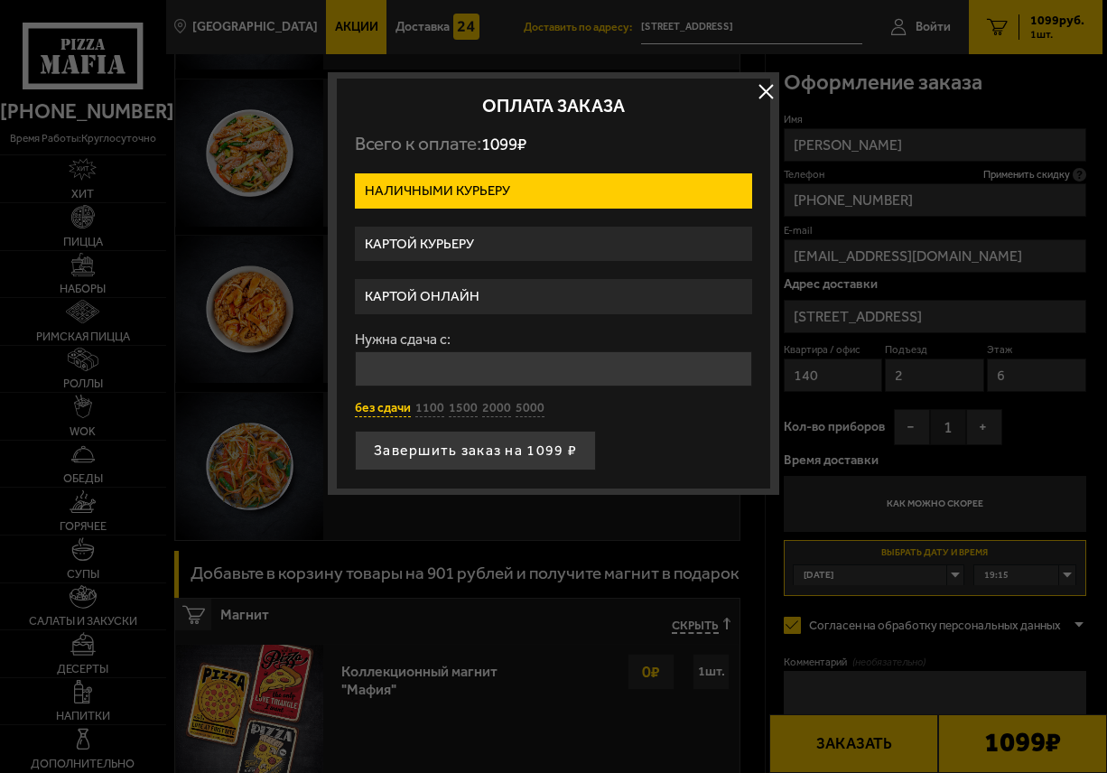
click at [377, 407] on button "без сдачи" at bounding box center [383, 408] width 56 height 17
type input "0"
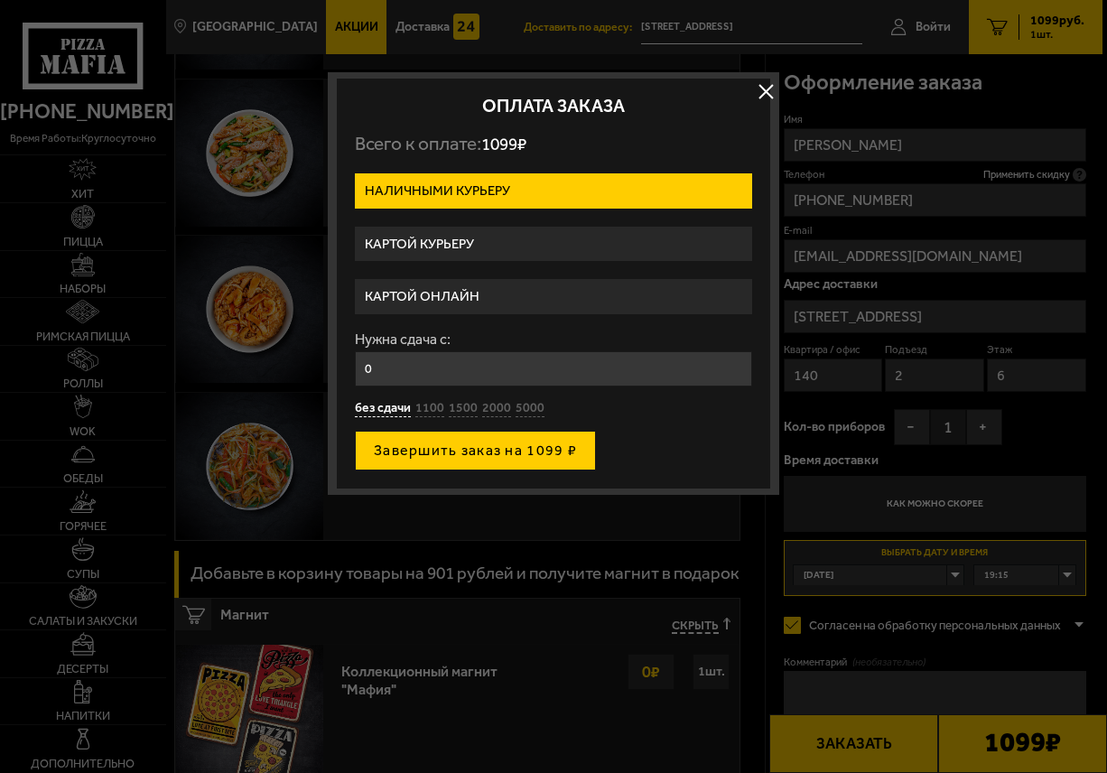
click at [461, 455] on button "Завершить заказ на 1099 ₽" at bounding box center [475, 451] width 241 height 40
